Goal: Task Accomplishment & Management: Use online tool/utility

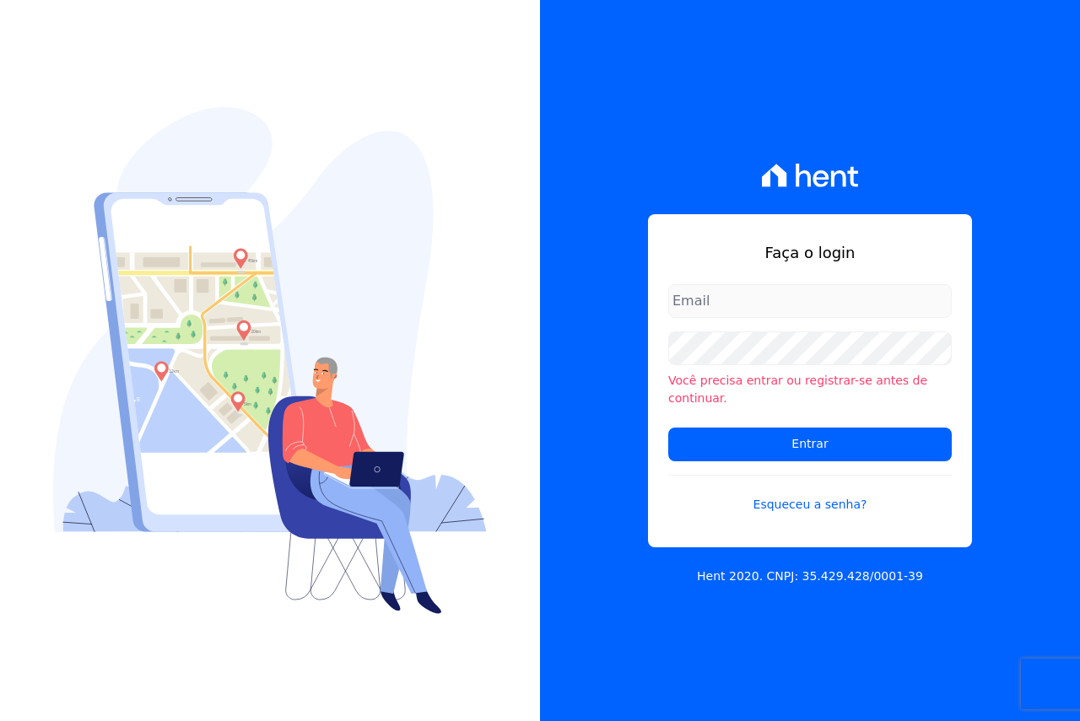
click at [763, 306] on input "email" at bounding box center [809, 301] width 283 height 34
type input "[EMAIL_ADDRESS][DOMAIN_NAME]"
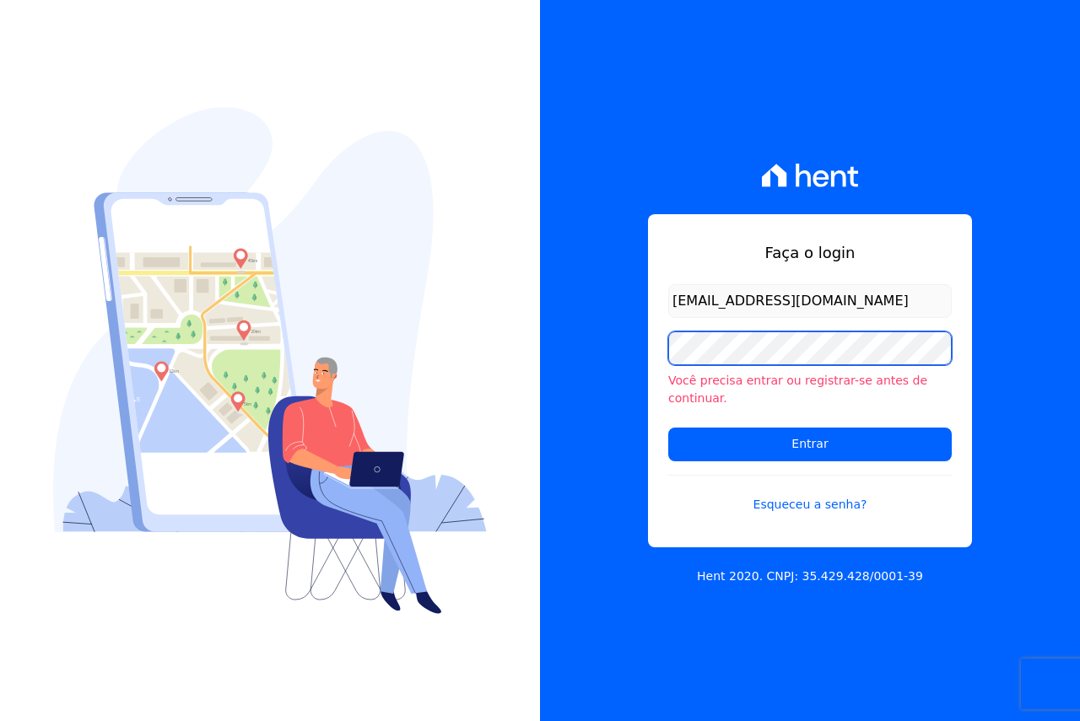
click at [668, 428] on input "Entrar" at bounding box center [809, 445] width 283 height 34
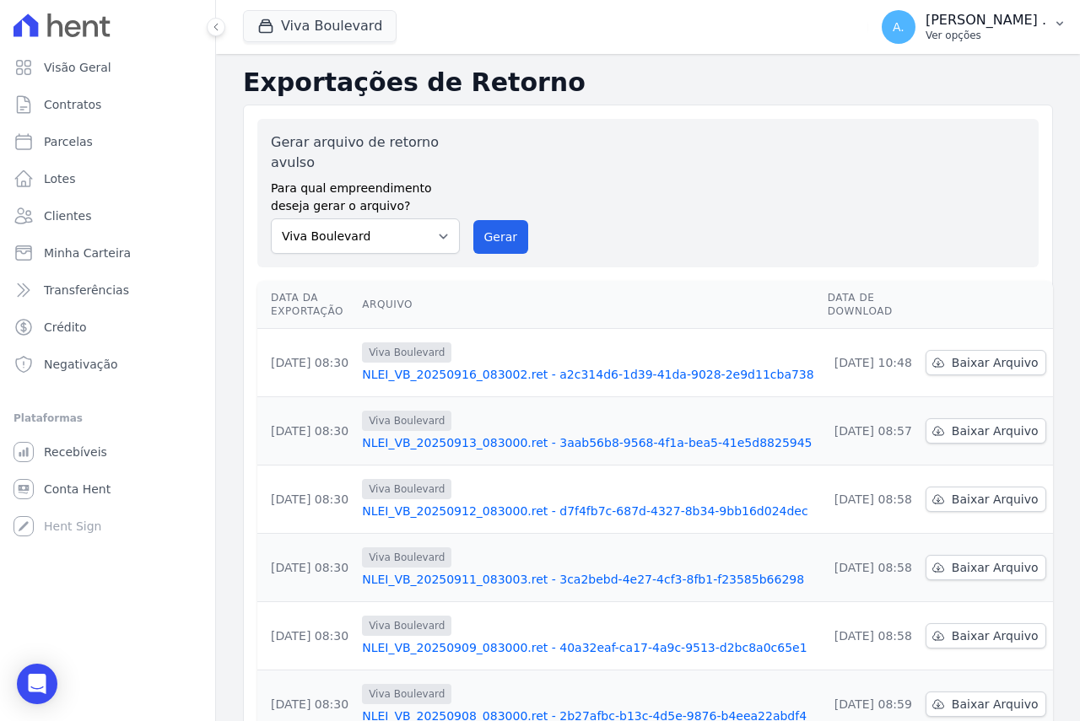
click at [1022, 25] on p "Andreza ." at bounding box center [985, 20] width 121 height 17
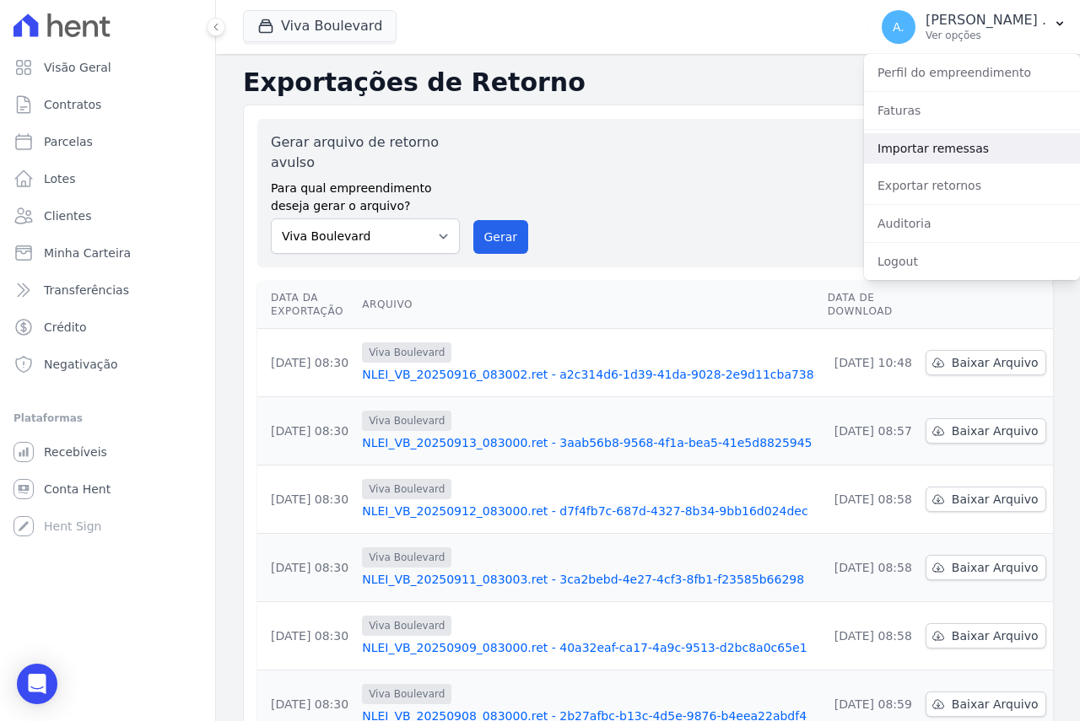
click at [909, 154] on link "Importar remessas" at bounding box center [972, 148] width 216 height 30
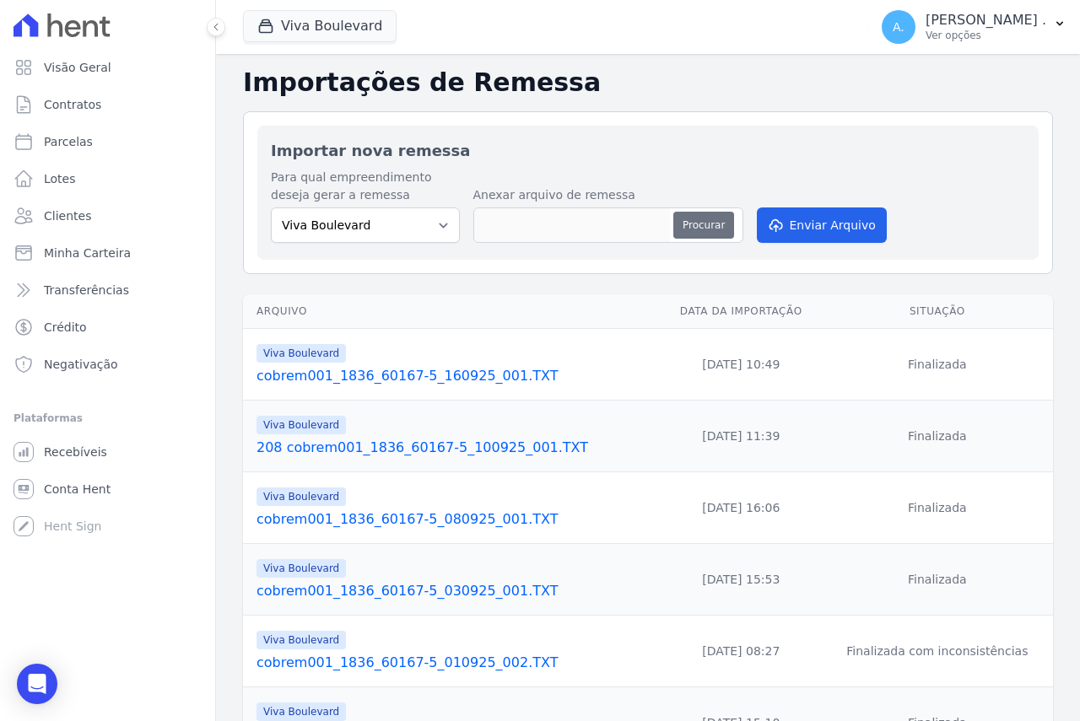
click at [691, 224] on button "Procurar" at bounding box center [703, 225] width 61 height 27
type input "cobrem001_1836_60167-5_160925_002.TXT"
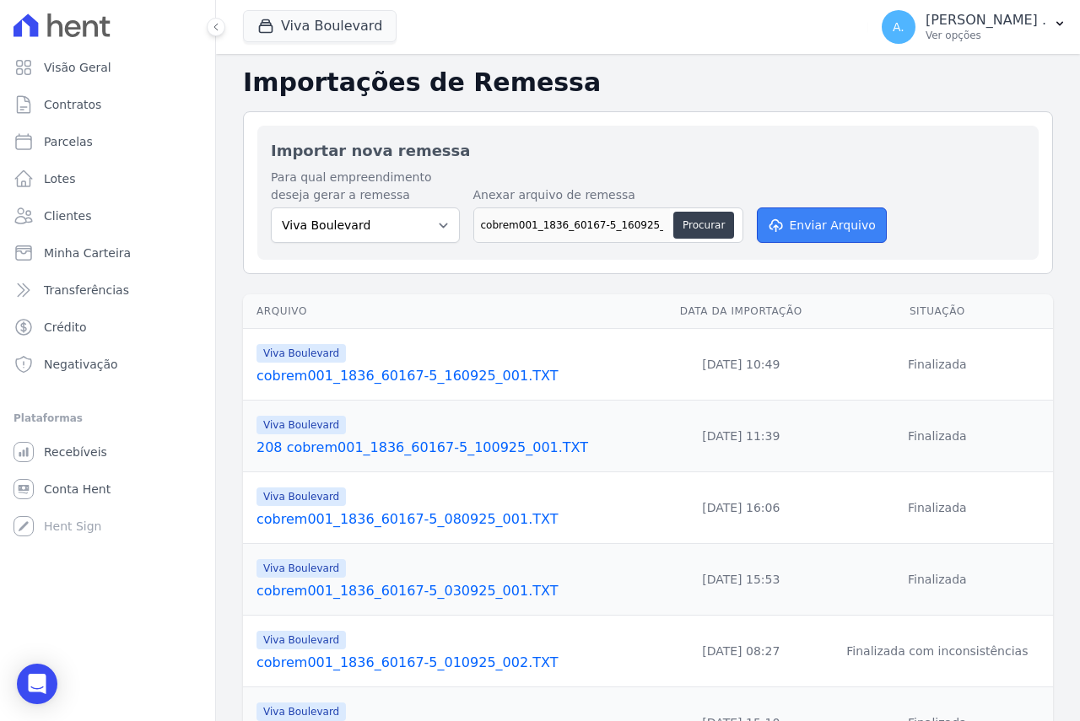
click at [833, 221] on button "Enviar Arquivo" at bounding box center [822, 225] width 130 height 35
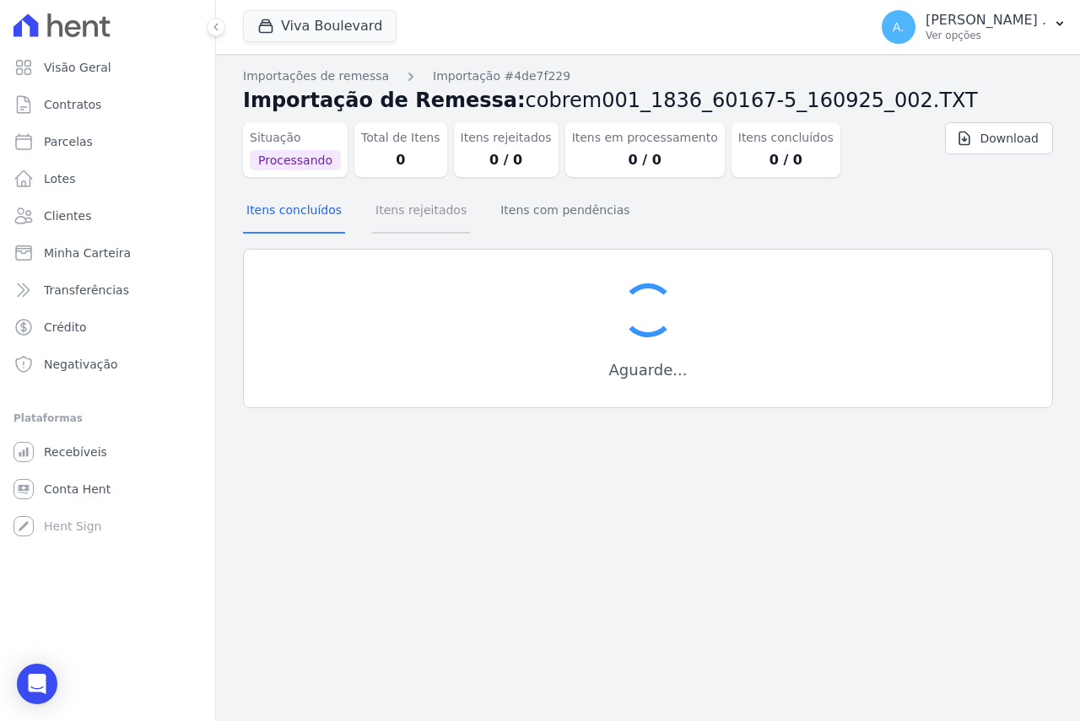
click at [407, 214] on button "Itens rejeitados" at bounding box center [421, 212] width 98 height 44
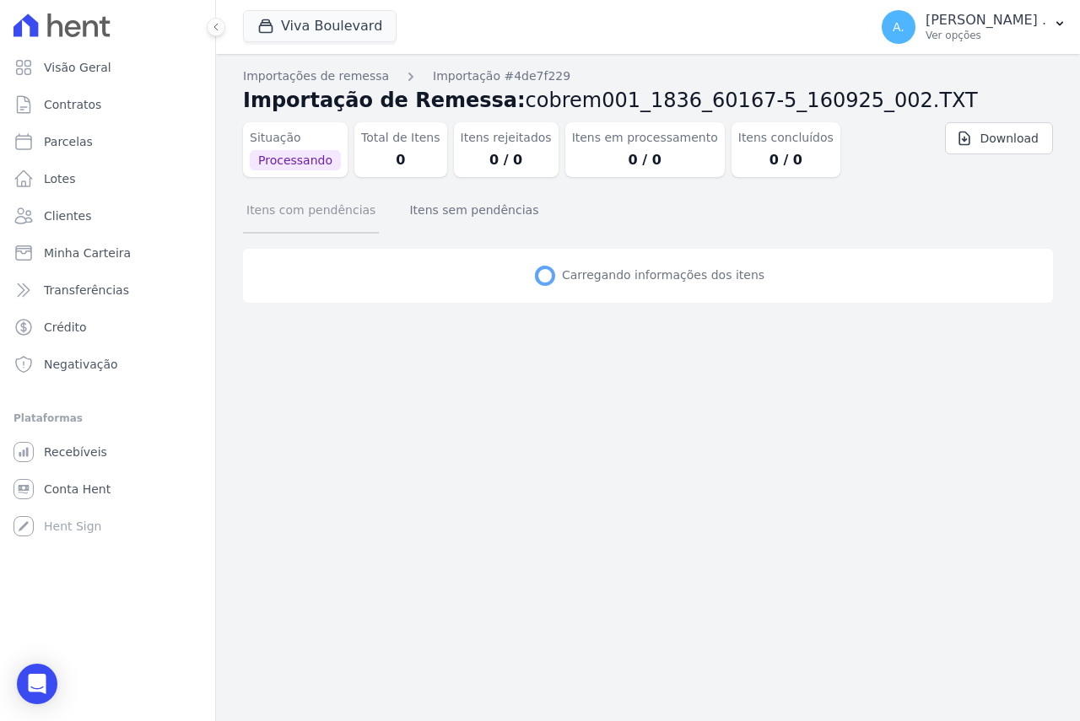
click at [259, 211] on button "Itens com pendências" at bounding box center [311, 212] width 136 height 44
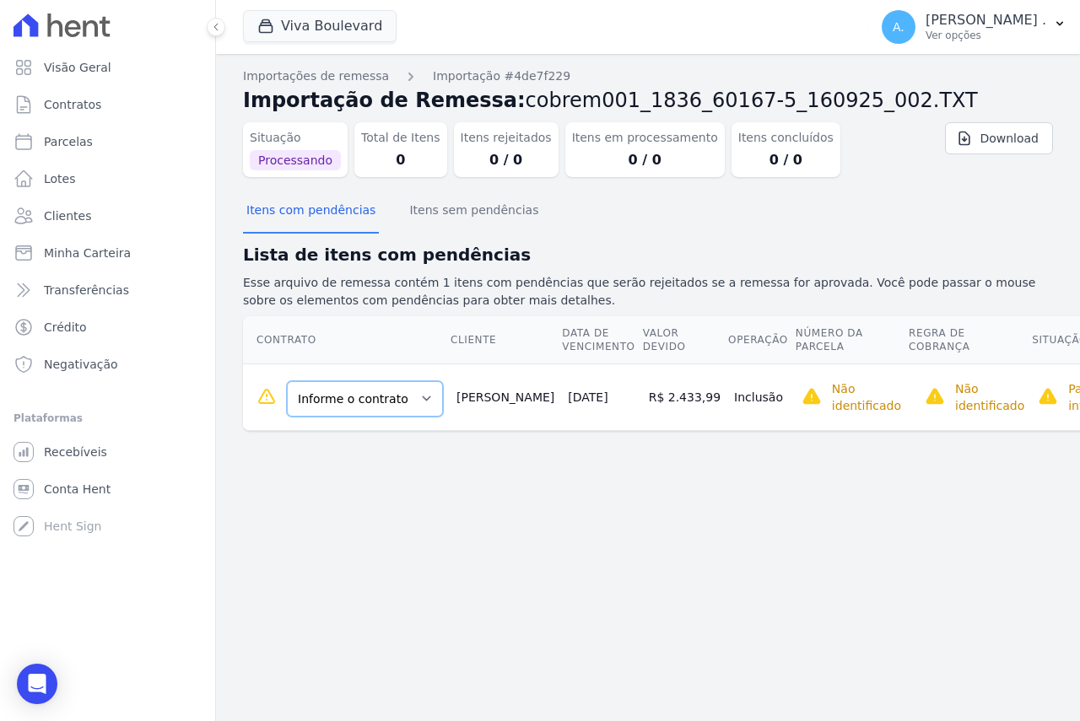
click at [369, 406] on select "Informe o contrato B16 - L01 B16 - L02 B16-L03" at bounding box center [365, 398] width 156 height 35
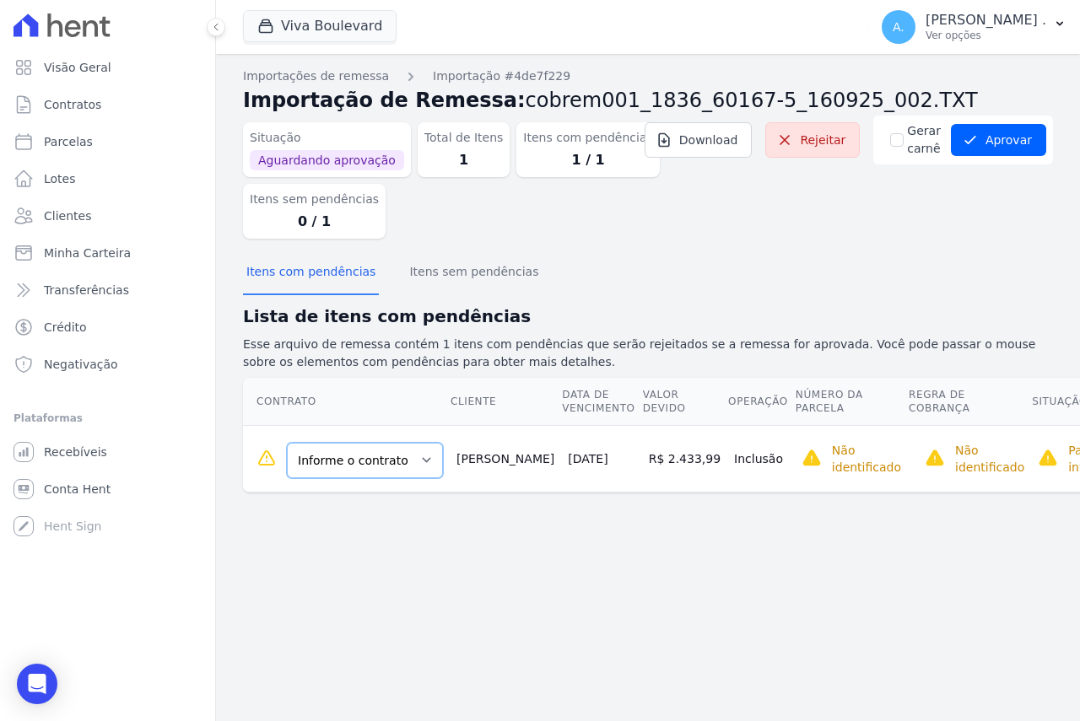
click at [360, 461] on select "Informe o contrato B16 - L01 B16 - L02 B16-L03" at bounding box center [365, 460] width 156 height 35
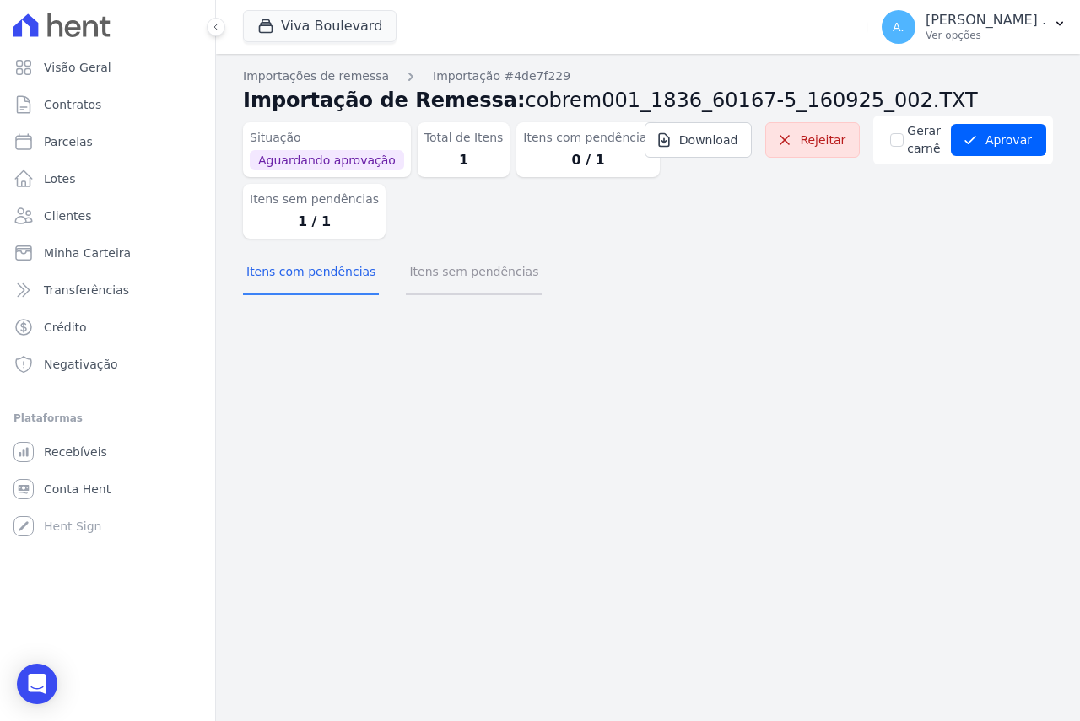
click at [473, 279] on button "Itens sem pendências" at bounding box center [474, 273] width 136 height 44
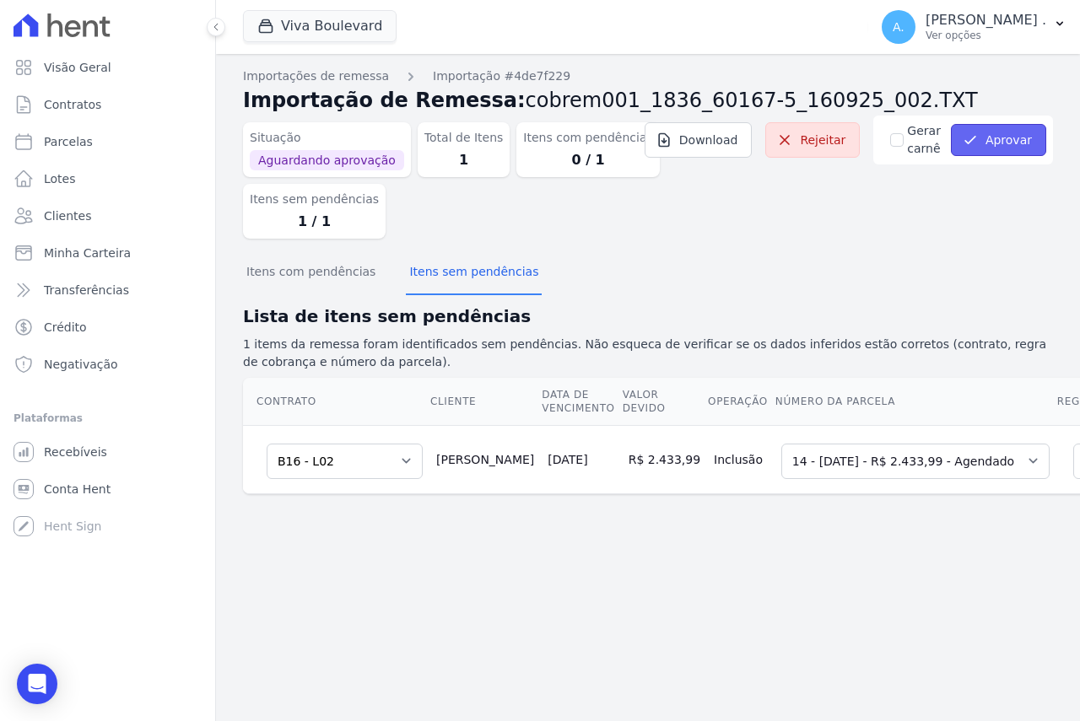
click at [984, 144] on button "Aprovar" at bounding box center [998, 140] width 95 height 32
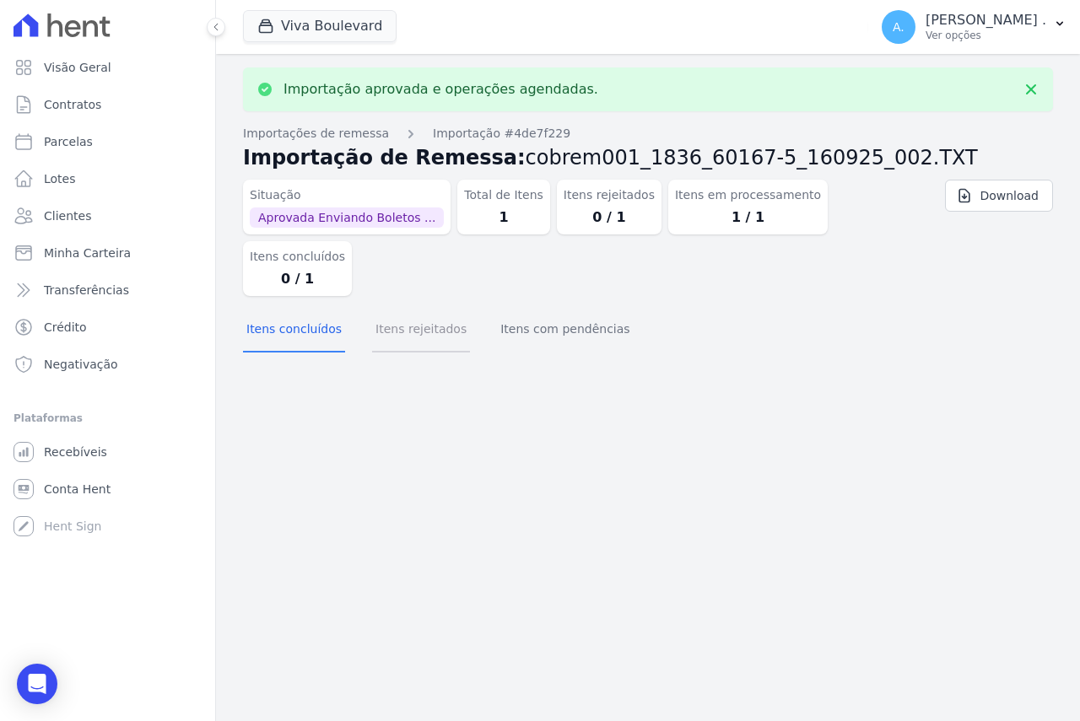
click at [407, 309] on button "Itens rejeitados" at bounding box center [421, 331] width 98 height 44
click at [532, 309] on button "Itens com pendências" at bounding box center [565, 331] width 136 height 44
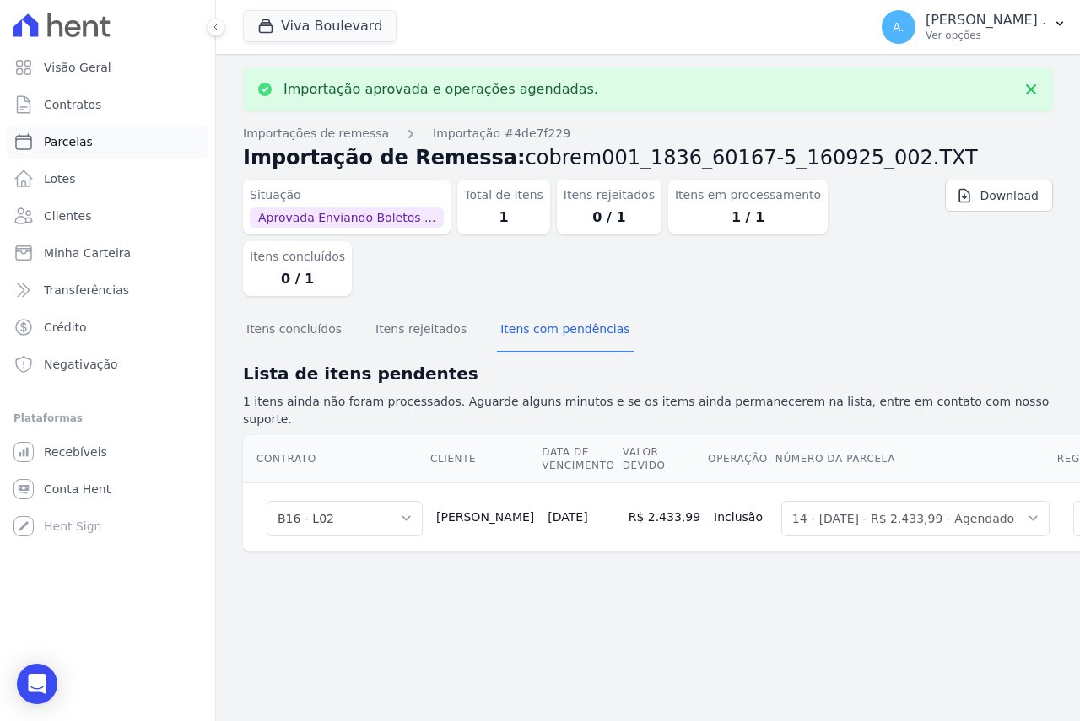
click at [53, 140] on span "Parcelas" at bounding box center [68, 141] width 49 height 17
select select
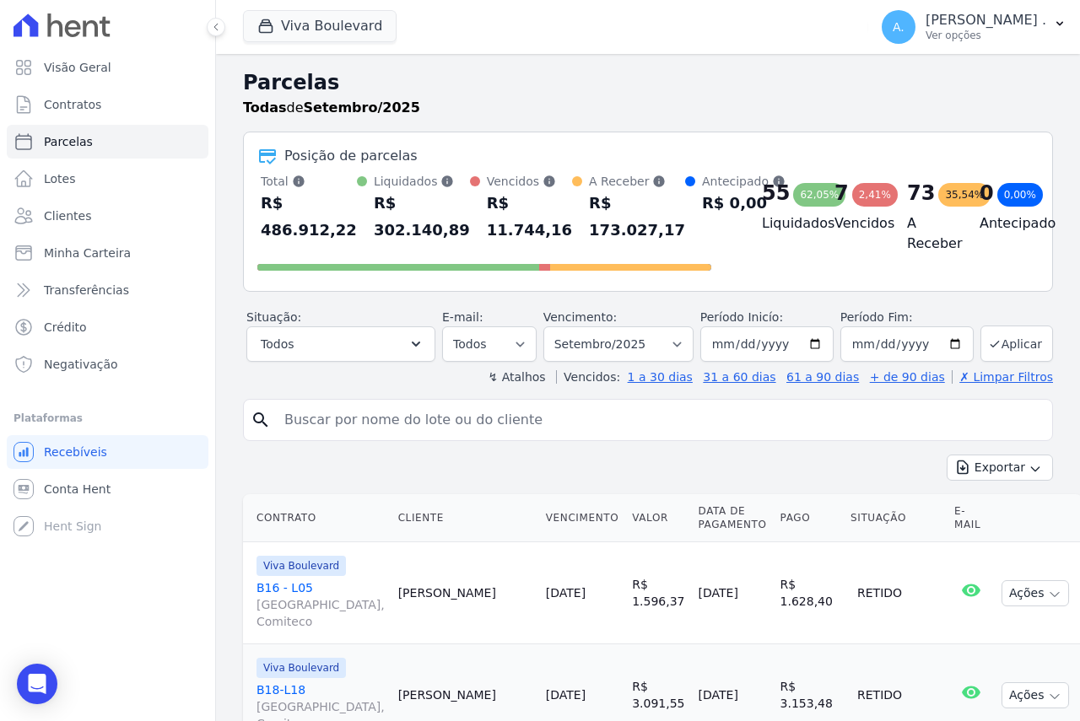
click at [316, 418] on input "search" at bounding box center [659, 420] width 771 height 34
type input "luciano"
select select
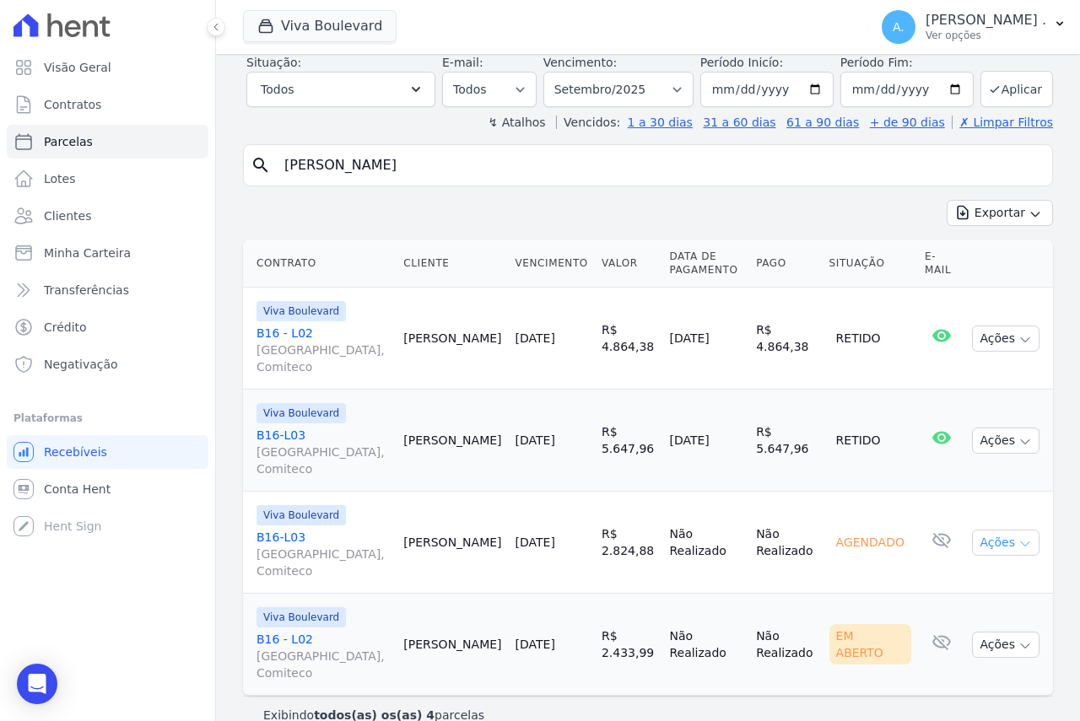
scroll to position [111, 0]
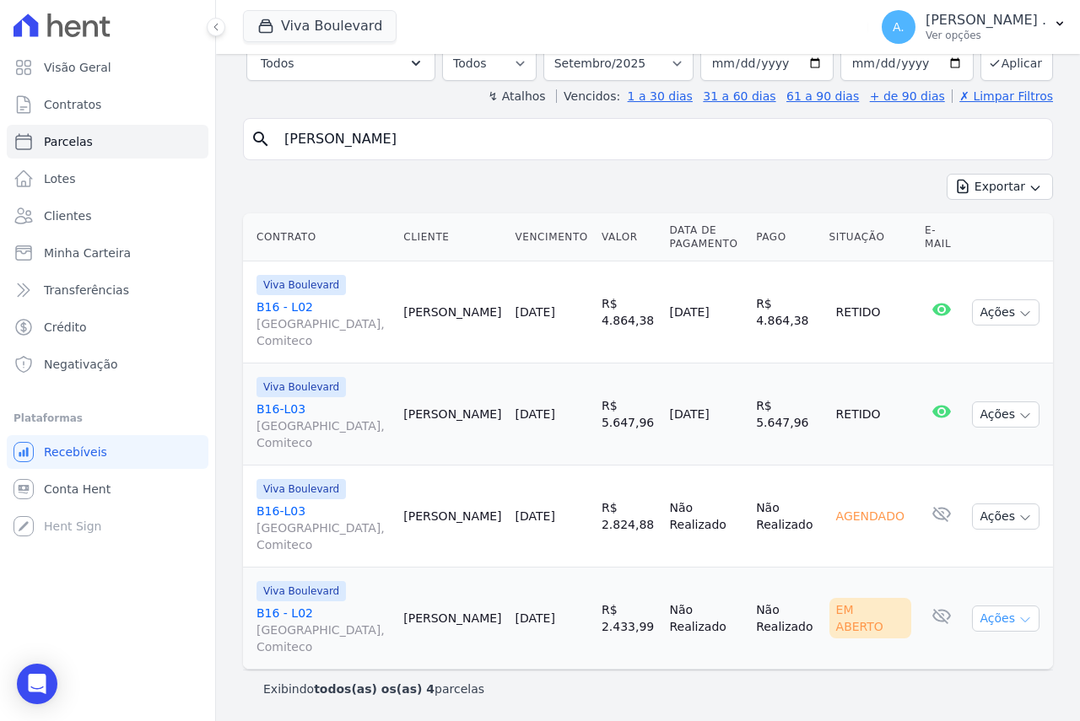
click at [986, 627] on button "Ações" at bounding box center [1005, 619] width 67 height 26
click at [929, 655] on link "Ver boleto" at bounding box center [999, 657] width 162 height 31
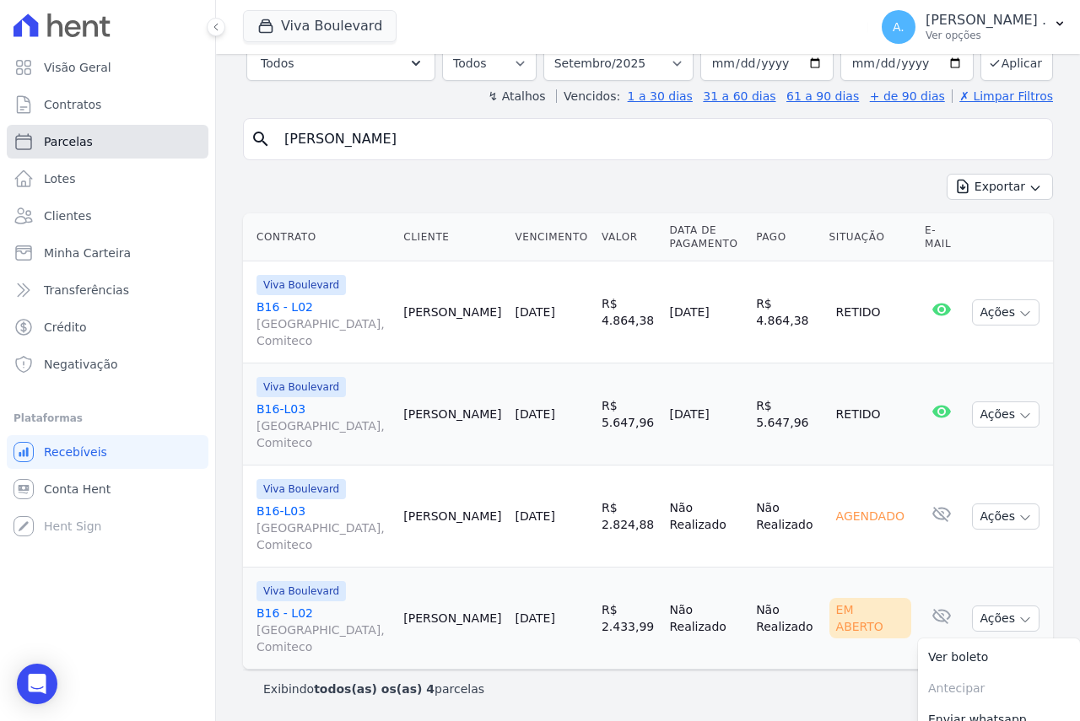
click at [102, 146] on link "Parcelas" at bounding box center [108, 142] width 202 height 34
select select
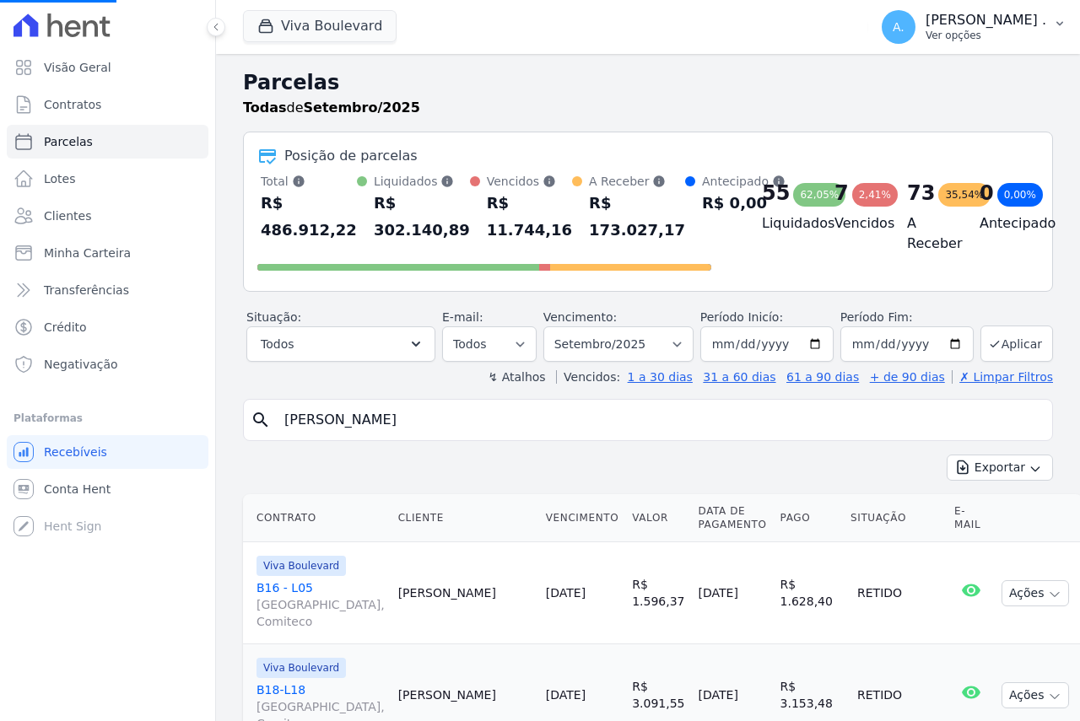
select select
click at [1038, 36] on p "Ver opções" at bounding box center [985, 35] width 121 height 13
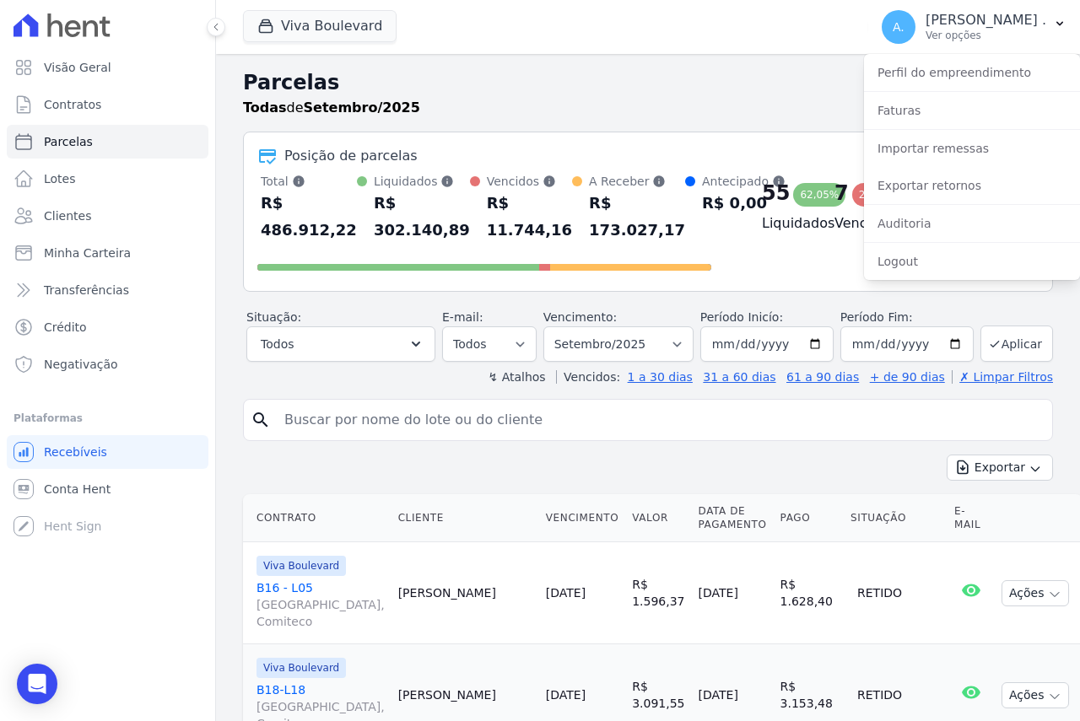
click at [587, 72] on h2 "Parcelas" at bounding box center [648, 82] width 810 height 30
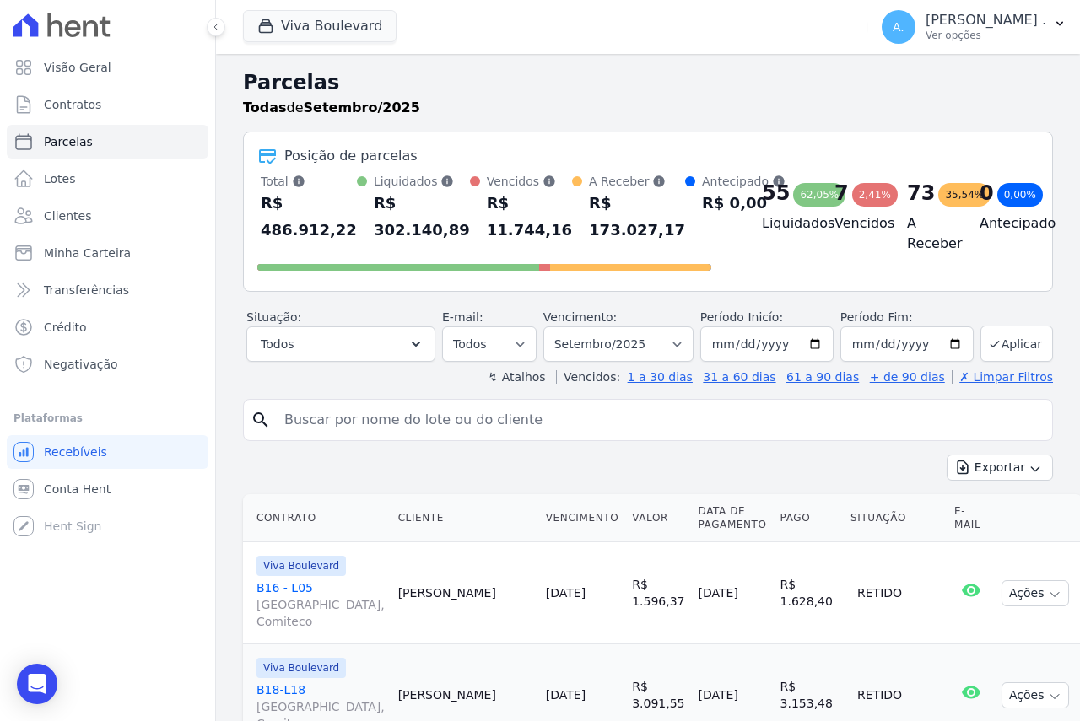
click at [67, 24] on icon at bounding box center [73, 28] width 16 height 17
click at [26, 62] on icon at bounding box center [23, 67] width 20 height 20
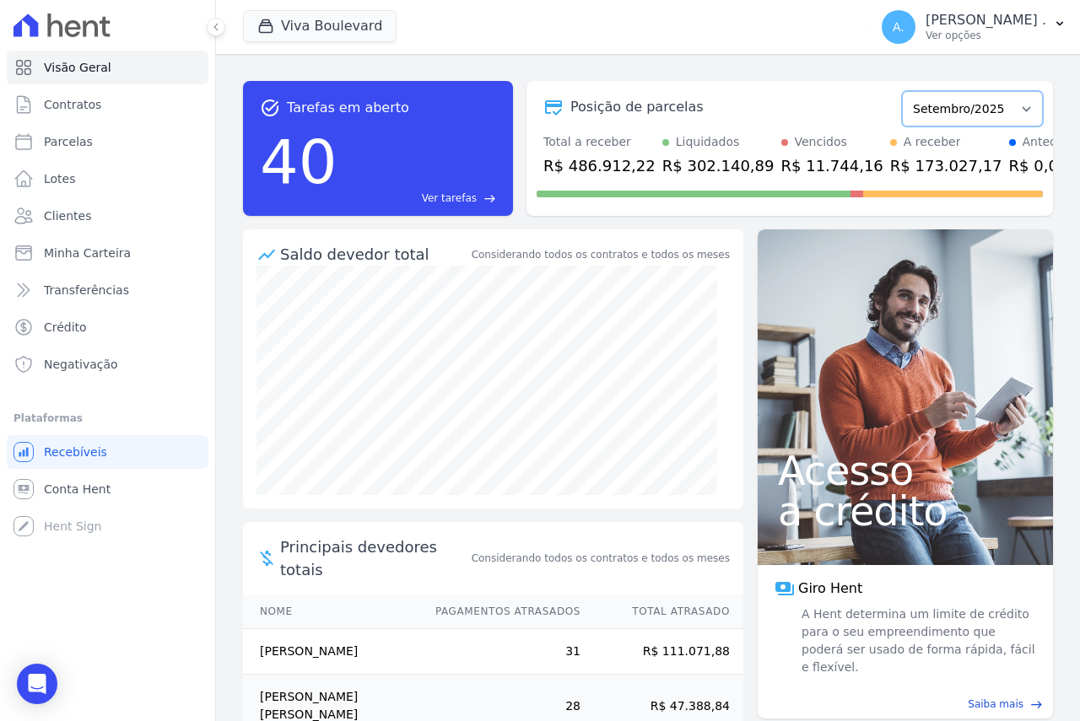
click at [946, 114] on select "Dezembro/2020 Janeiro/2021 Fevereiro/2021 Março/2021 Abril/2021 Maio/2021 Junho…" at bounding box center [972, 108] width 141 height 35
select select "02/2027"
click at [902, 91] on select "Dezembro/2020 Janeiro/2021 Fevereiro/2021 Março/2021 Abril/2021 Maio/2021 Junho…" at bounding box center [972, 108] width 141 height 35
